Goal: Transaction & Acquisition: Purchase product/service

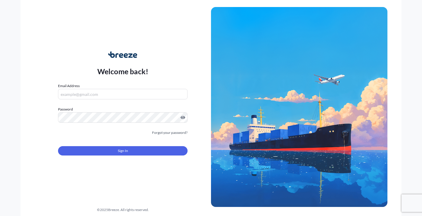
type input "[EMAIL_ADDRESS][DOMAIN_NAME]"
click at [115, 152] on button "Sign In" at bounding box center [122, 150] width 129 height 9
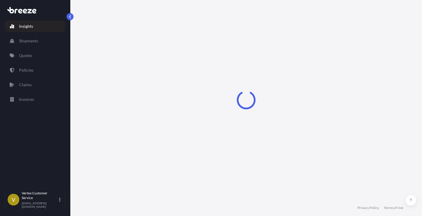
select select "2025"
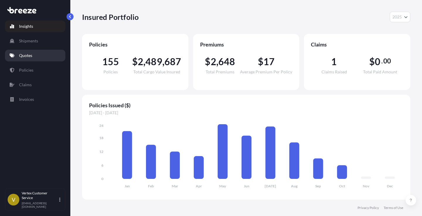
click at [26, 52] on link "Quotes" at bounding box center [35, 56] width 60 height 12
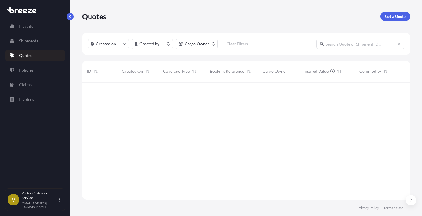
scroll to position [117, 323]
click at [399, 18] on p "Get a Quote" at bounding box center [395, 16] width 20 height 6
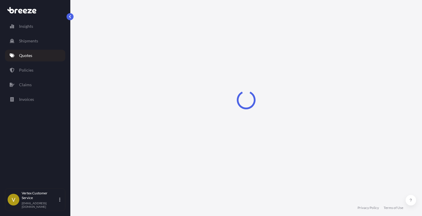
select select "Sea"
select select "1"
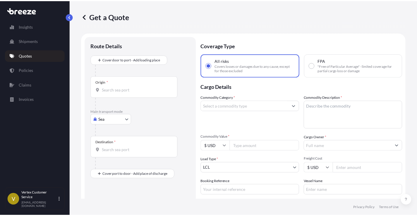
scroll to position [9, 0]
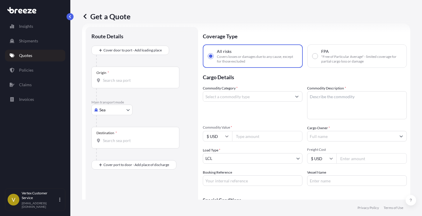
click at [128, 104] on p "Main transport mode" at bounding box center [141, 102] width 101 height 5
click at [125, 110] on body "Insights Shipments Quotes Policies Claims Invoices V Vertex Customer Service [E…" at bounding box center [211, 108] width 422 height 216
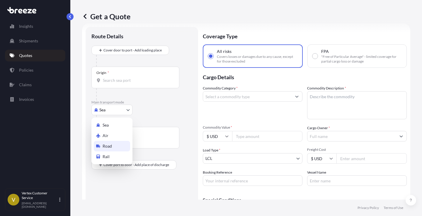
click at [106, 147] on span "Road" at bounding box center [106, 146] width 9 height 6
select select "Road"
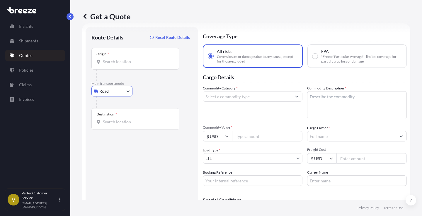
click at [129, 62] on input "Origin *" at bounding box center [137, 62] width 69 height 6
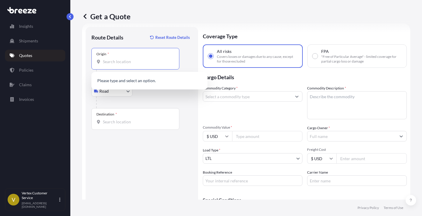
paste input "29445"
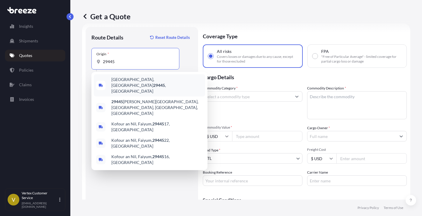
click at [125, 80] on span "[GEOGRAPHIC_DATA] , [GEOGRAPHIC_DATA]" at bounding box center [156, 86] width 91 height 18
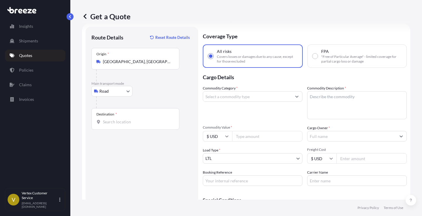
type input "[GEOGRAPHIC_DATA], [GEOGRAPHIC_DATA]"
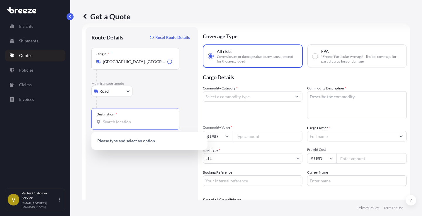
click at [124, 122] on input "Destination *" at bounding box center [137, 122] width 69 height 6
paste input "84020"
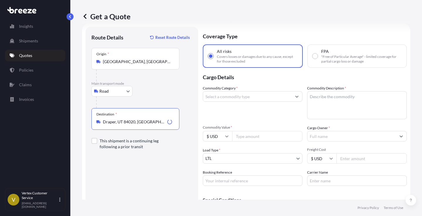
type input "Draper, UT 84020, [GEOGRAPHIC_DATA]"
click at [295, 97] on button "Show suggestions" at bounding box center [296, 96] width 11 height 11
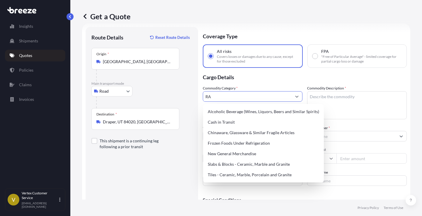
type input "R"
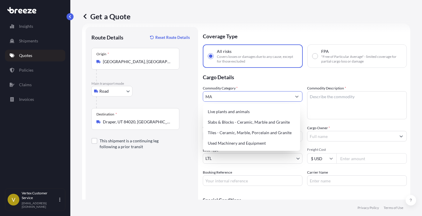
type input "M"
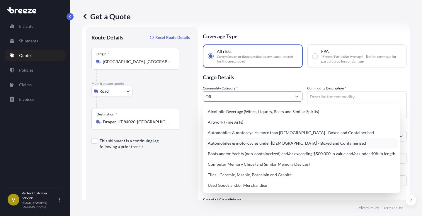
type input "O"
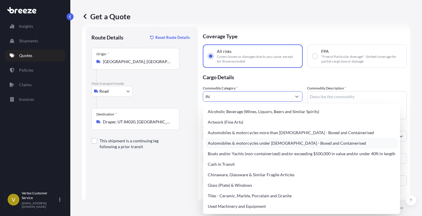
type input "I"
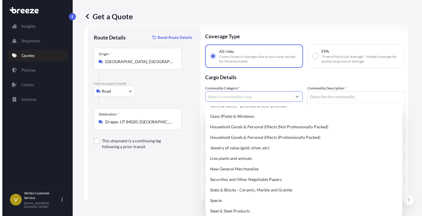
scroll to position [210, 0]
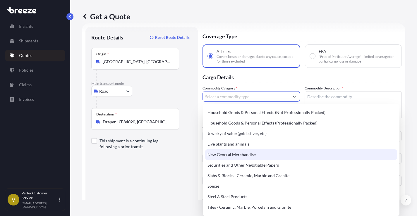
click at [237, 151] on div "New General Merchandise" at bounding box center [301, 155] width 192 height 11
type input "New General Merchandise"
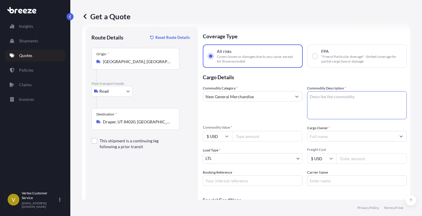
click at [354, 97] on textarea "Commodity Description *" at bounding box center [357, 105] width 100 height 28
type textarea "RAW MATERIALS"
click at [254, 137] on input "Commodity Value *" at bounding box center [267, 136] width 70 height 11
click at [249, 137] on input "Commodity Value *" at bounding box center [267, 136] width 70 height 11
type input "4590"
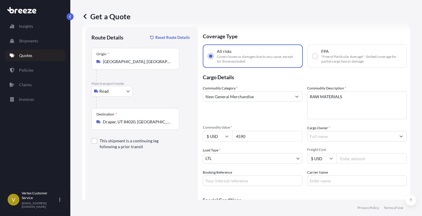
click at [260, 150] on div "Load Type * LTL" at bounding box center [253, 156] width 100 height 16
click at [396, 137] on button "Show suggestions" at bounding box center [400, 136] width 11 height 11
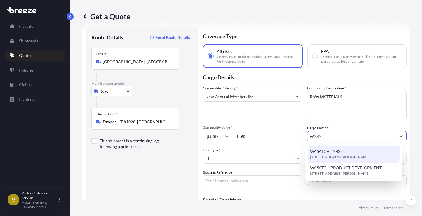
click at [340, 151] on div "WASATCH LABS [STREET_ADDRESS][PERSON_NAME]" at bounding box center [353, 154] width 92 height 16
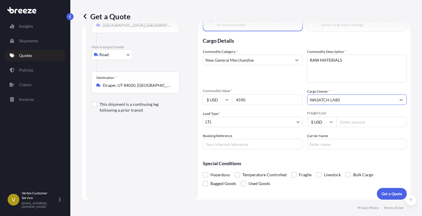
scroll to position [49, 0]
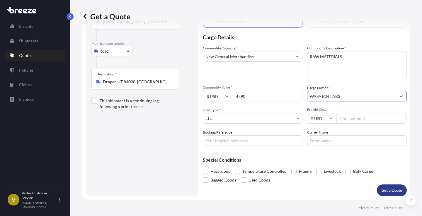
type input "WASATCH LABS"
click at [394, 191] on p "Get a Quote" at bounding box center [391, 191] width 20 height 6
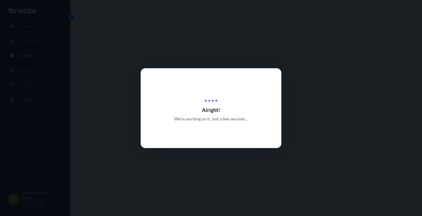
select select "Road"
select select "1"
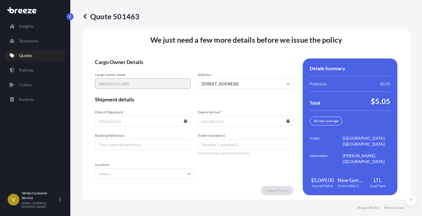
scroll to position [827, 0]
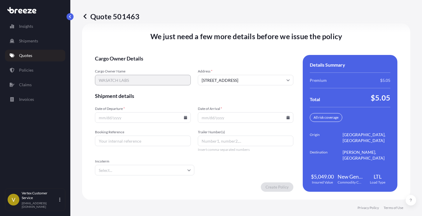
click at [184, 118] on icon at bounding box center [185, 118] width 3 height 4
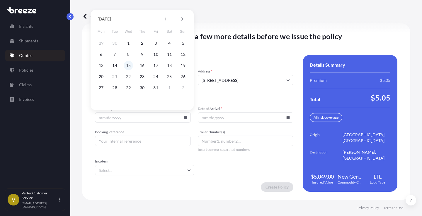
click at [127, 65] on button "15" at bounding box center [128, 65] width 9 height 9
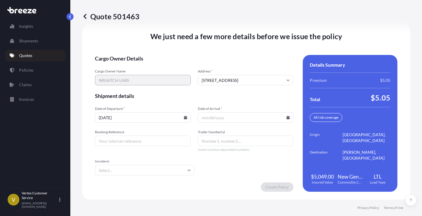
type input "[DATE]"
click at [286, 118] on icon at bounding box center [287, 118] width 3 height 4
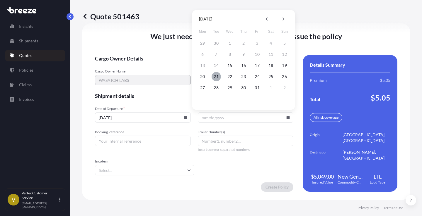
click at [215, 78] on button "21" at bounding box center [215, 76] width 9 height 9
type input "[DATE]"
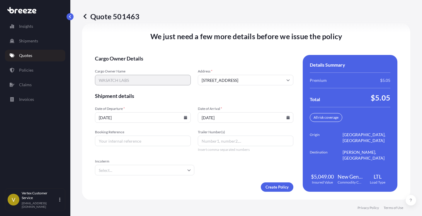
click at [141, 140] on input "Booking Reference" at bounding box center [143, 141] width 96 height 11
paste input "125579127"
type input "125579127"
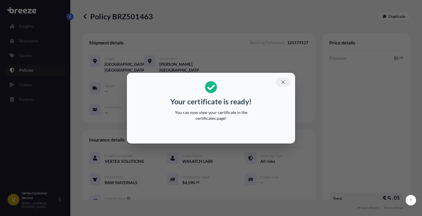
click at [283, 82] on icon "button" at bounding box center [282, 82] width 3 height 3
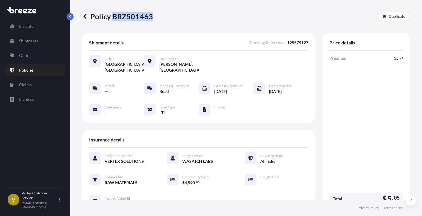
drag, startPoint x: 114, startPoint y: 18, endPoint x: 151, endPoint y: 18, distance: 37.2
click at [151, 18] on p "Policy BRZ501463" at bounding box center [117, 16] width 71 height 9
copy p "BRZ501463"
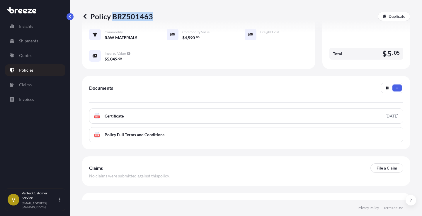
scroll to position [157, 0]
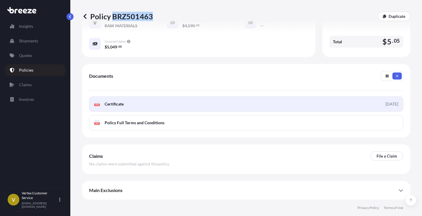
click at [109, 103] on span "Certificate" at bounding box center [114, 104] width 19 height 6
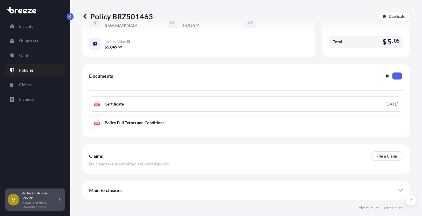
click at [60, 201] on icon at bounding box center [59, 200] width 1 height 4
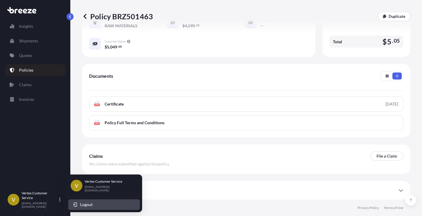
click at [84, 205] on span "Logout" at bounding box center [86, 205] width 13 height 6
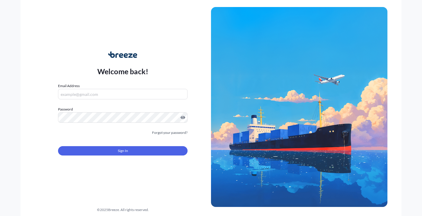
type input "[EMAIL_ADDRESS][DOMAIN_NAME]"
